Goal: Subscribe to service/newsletter

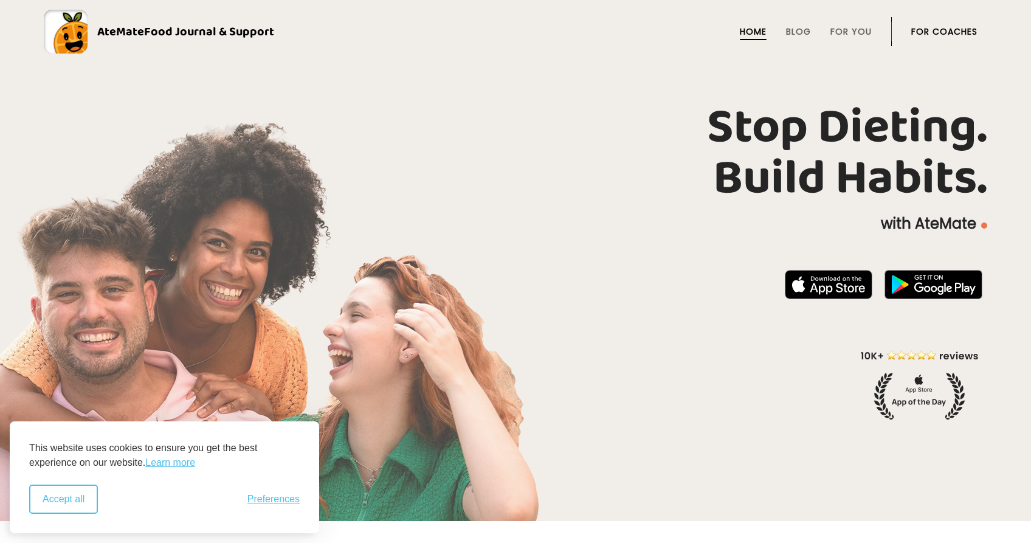
click at [79, 495] on button "Accept all" at bounding box center [63, 498] width 69 height 29
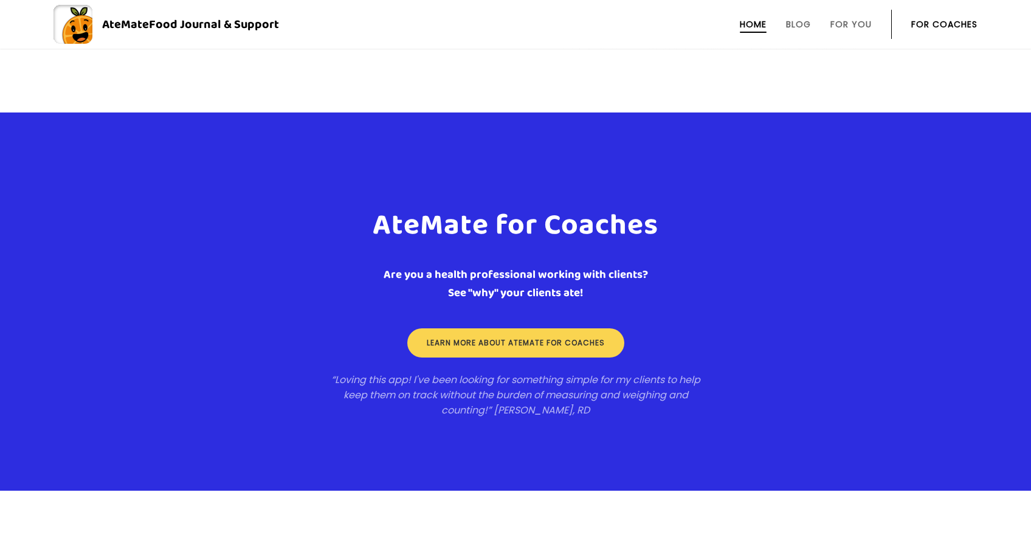
scroll to position [1948, 0]
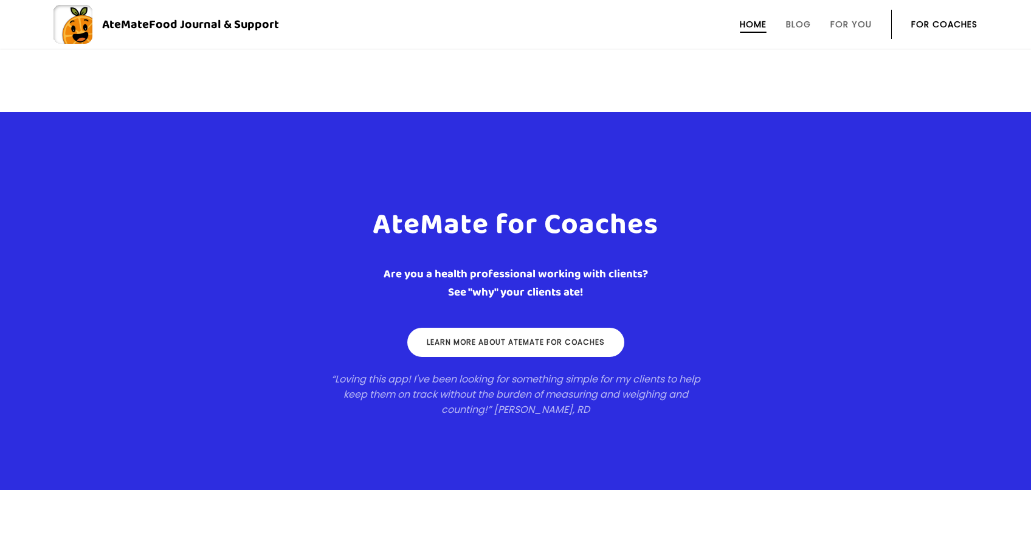
click at [476, 347] on link "Learn more about ateMate for coaches" at bounding box center [515, 342] width 217 height 29
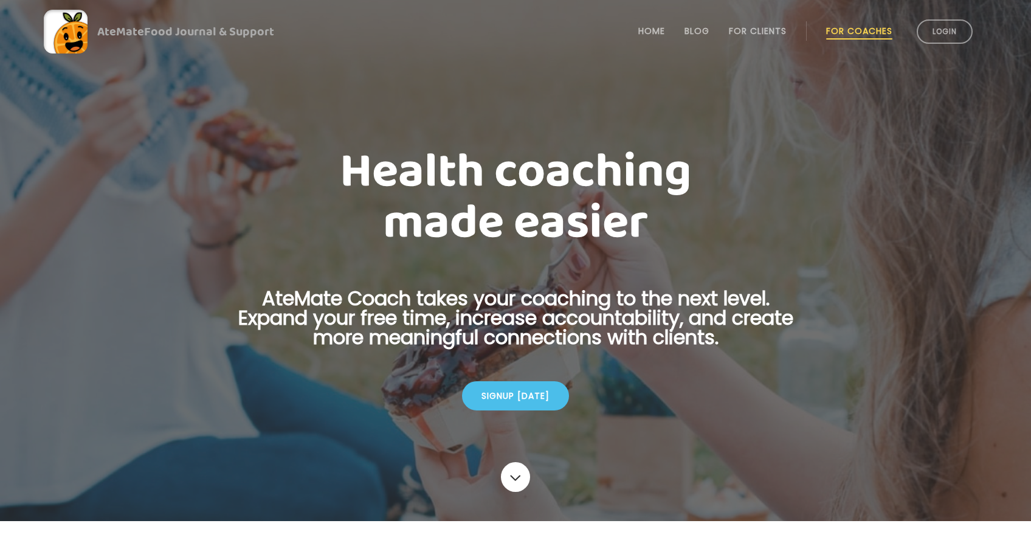
click at [521, 397] on div "Signup [DATE]" at bounding box center [515, 395] width 107 height 29
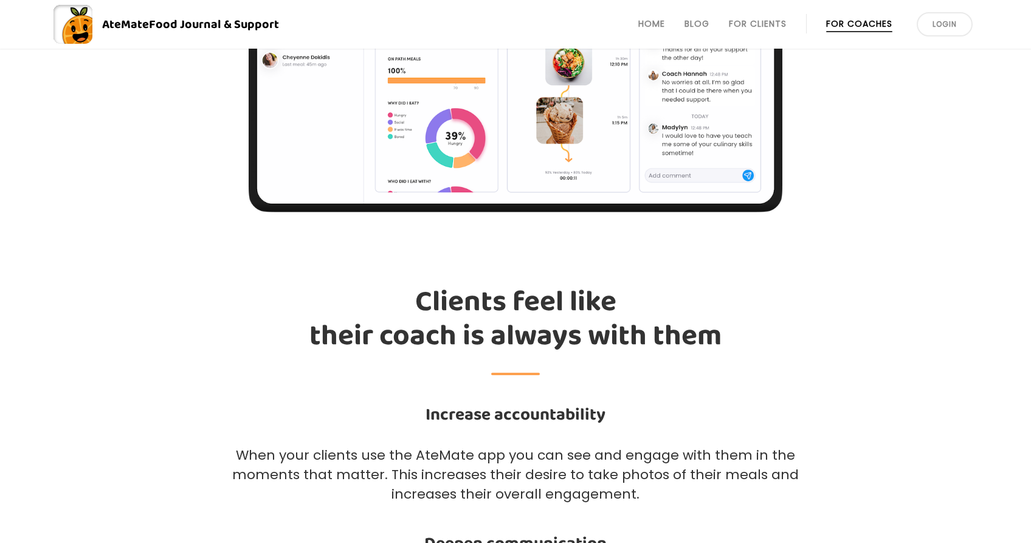
scroll to position [1246, 0]
